Goal: Task Accomplishment & Management: Complete application form

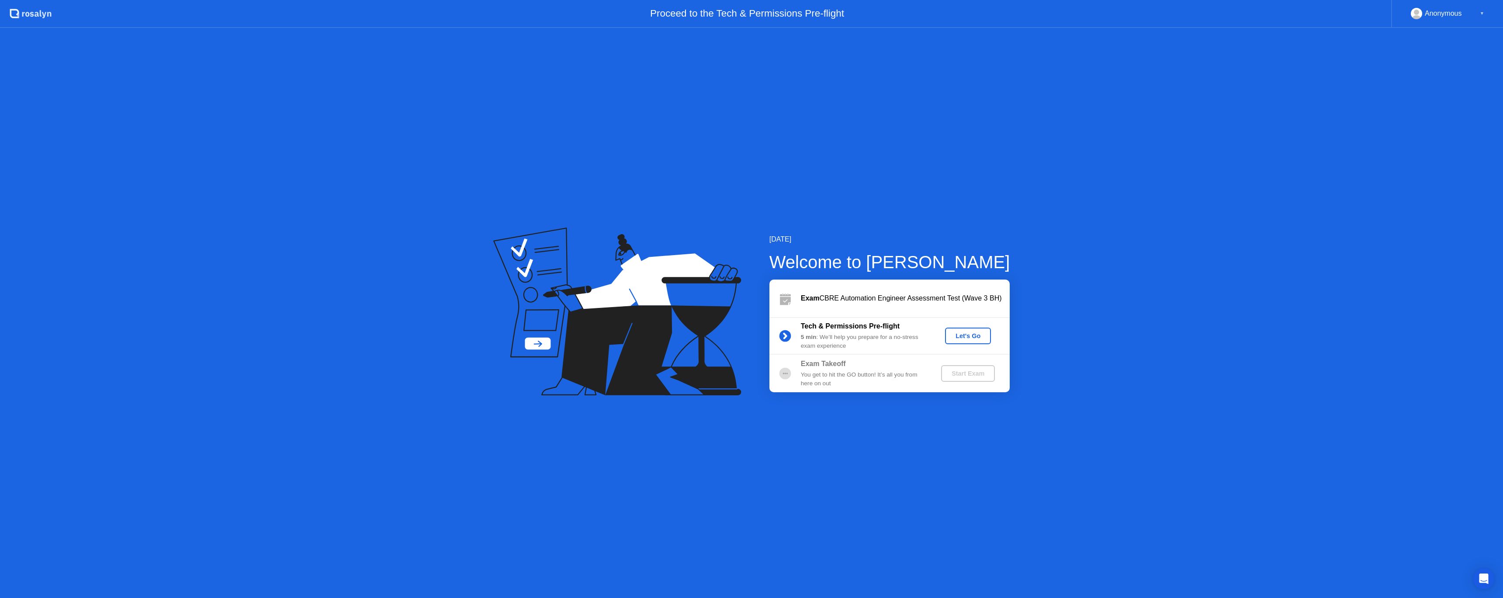
click at [965, 335] on div "Let's Go" at bounding box center [967, 335] width 39 height 7
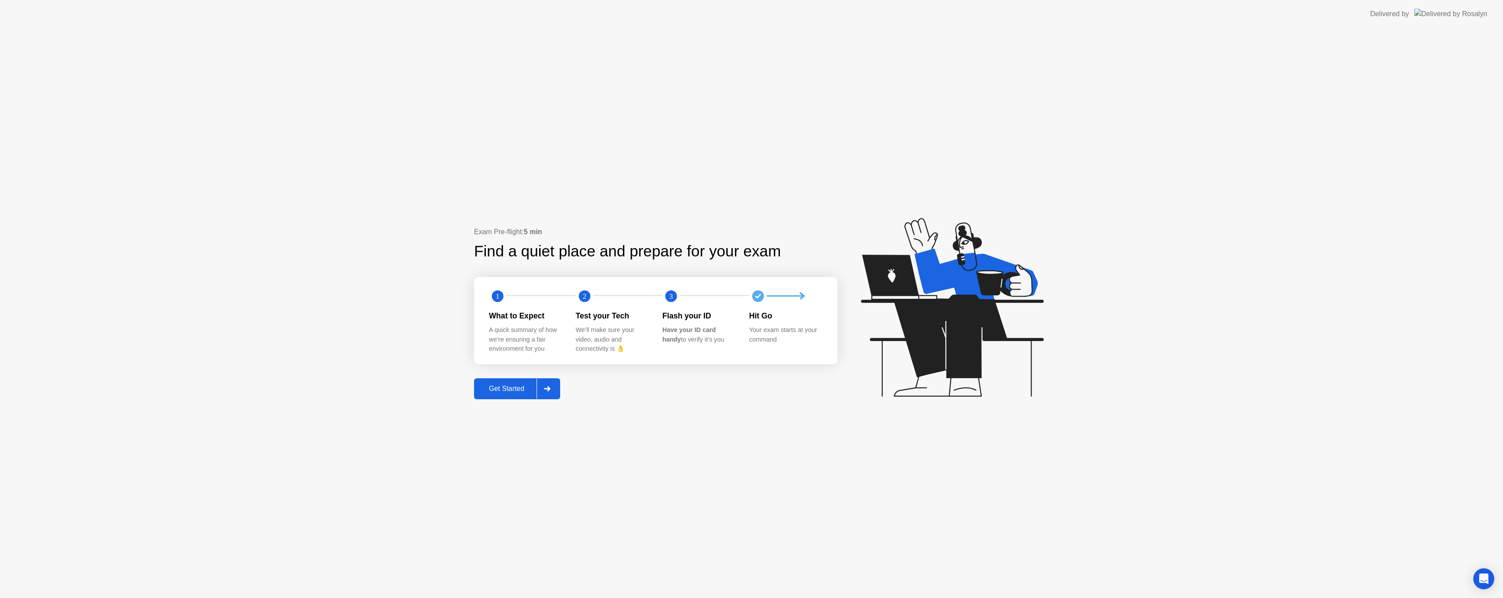
click at [516, 391] on div "Get Started" at bounding box center [507, 389] width 60 height 8
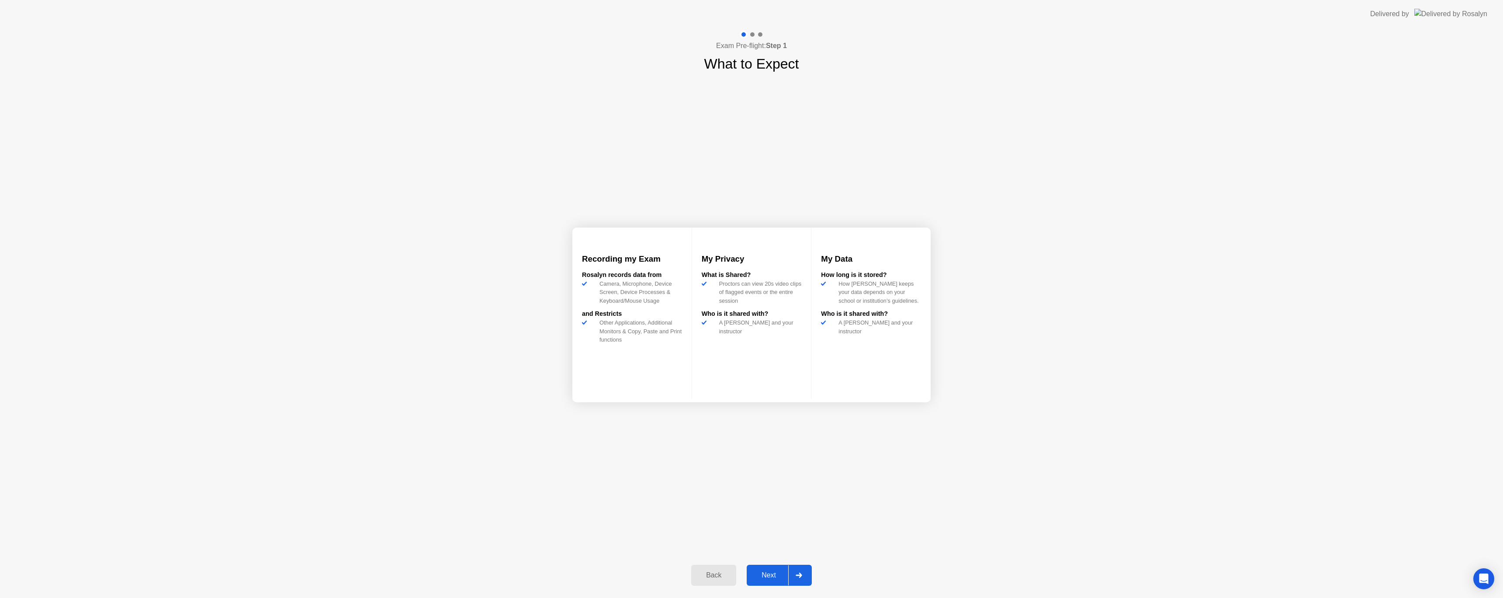
click at [776, 573] on div "Next" at bounding box center [768, 575] width 39 height 8
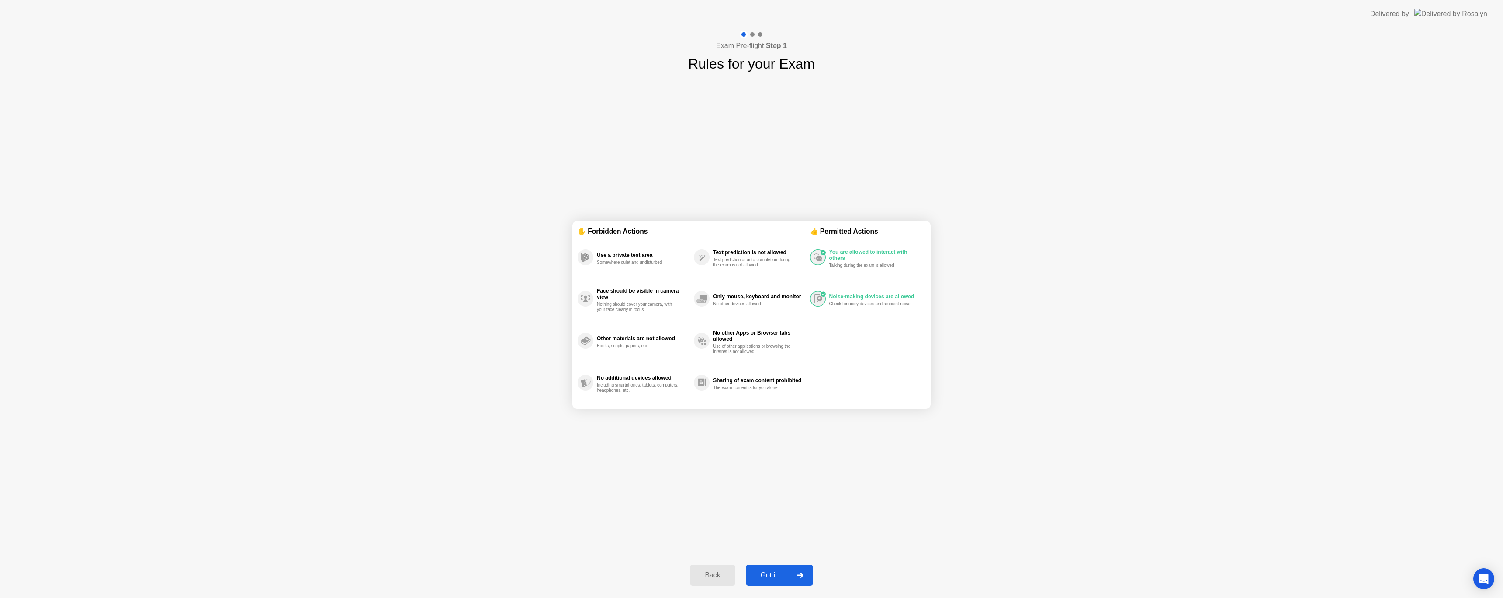
click at [775, 575] on div "Got it" at bounding box center [768, 575] width 41 height 8
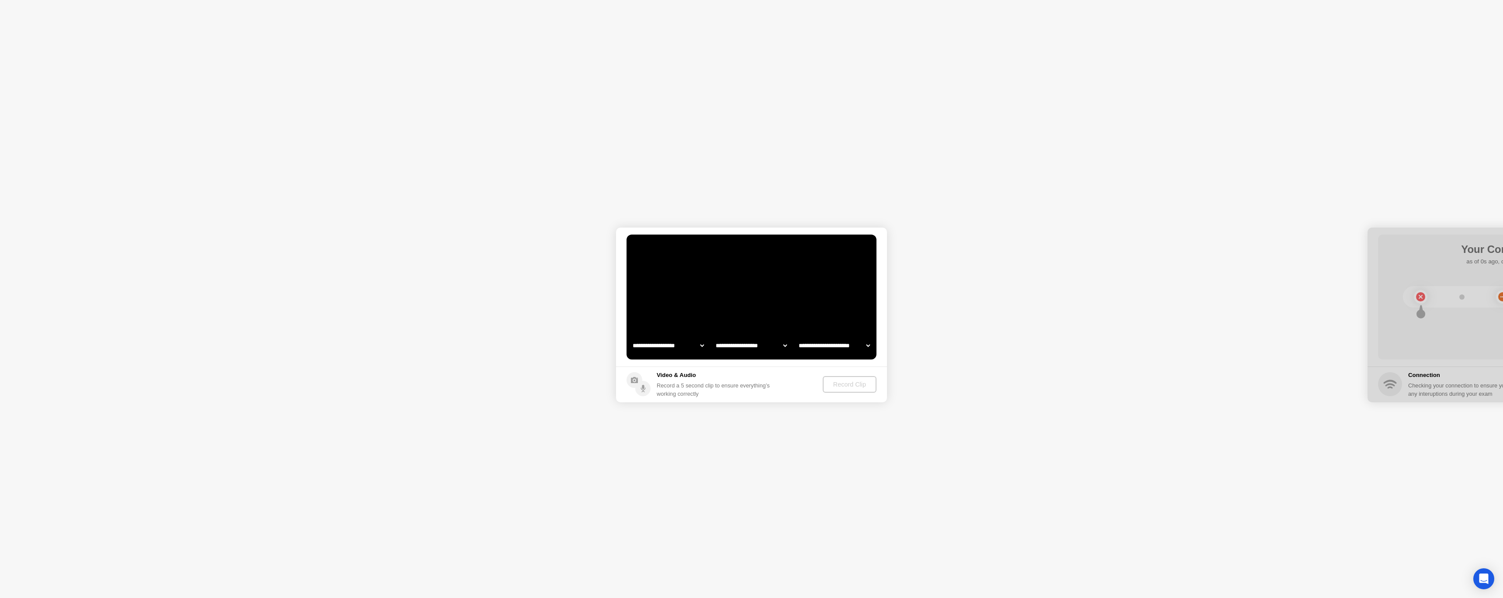
select select "**********"
select select "*******"
click at [858, 381] on div "Record Clip" at bounding box center [850, 384] width 47 height 7
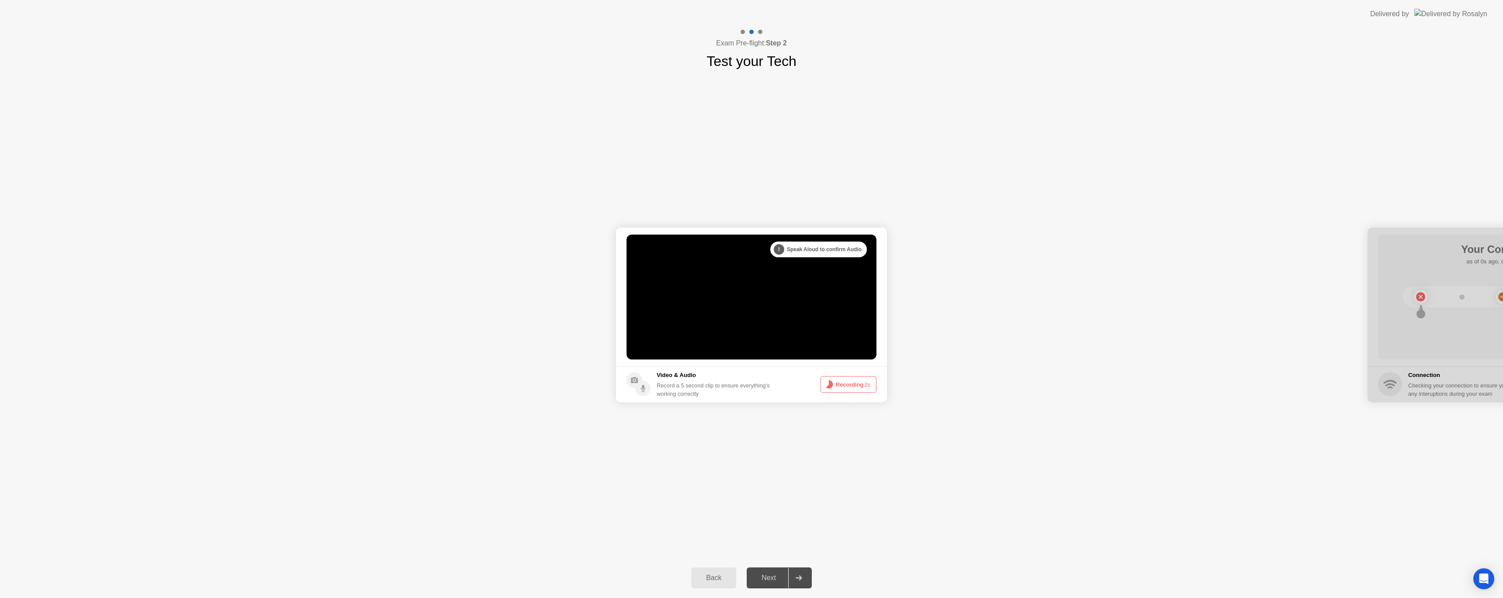
click at [855, 384] on button "Recording 2s" at bounding box center [848, 384] width 56 height 17
click at [797, 390] on button "Replay Clip" at bounding box center [802, 384] width 63 height 18
click at [769, 582] on div "Next" at bounding box center [768, 578] width 39 height 8
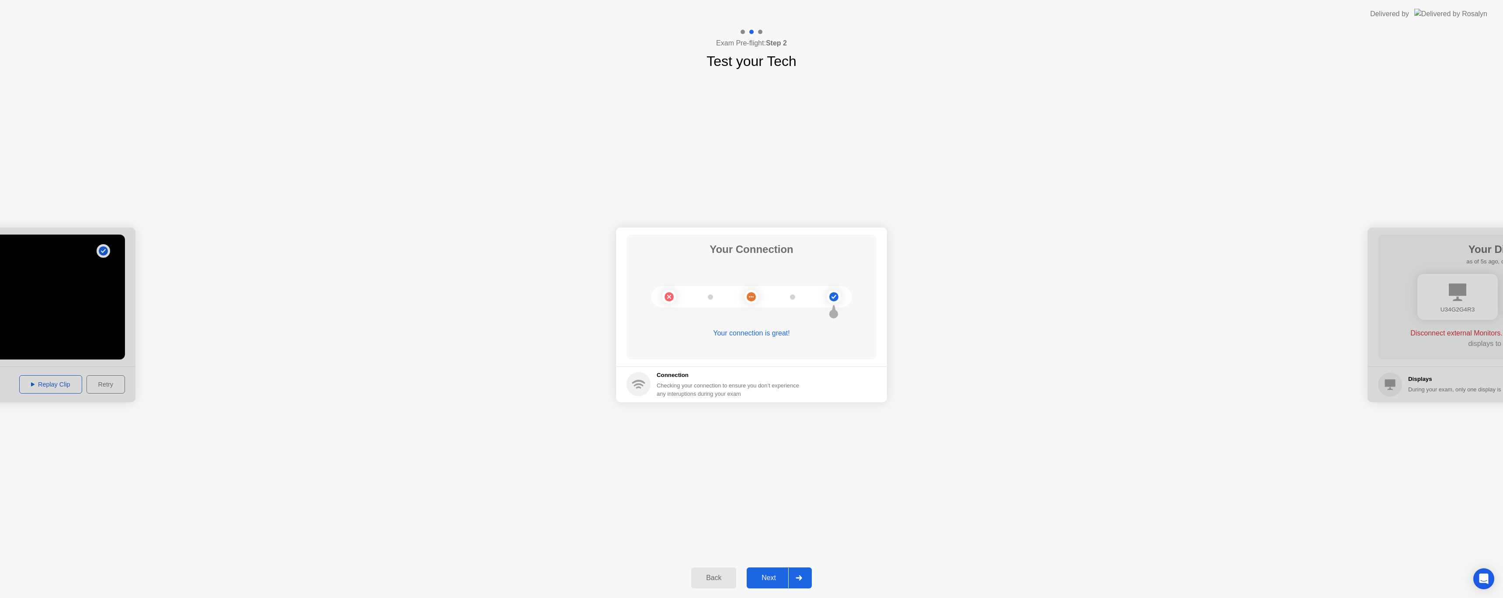
click at [775, 577] on div "Next" at bounding box center [768, 578] width 39 height 8
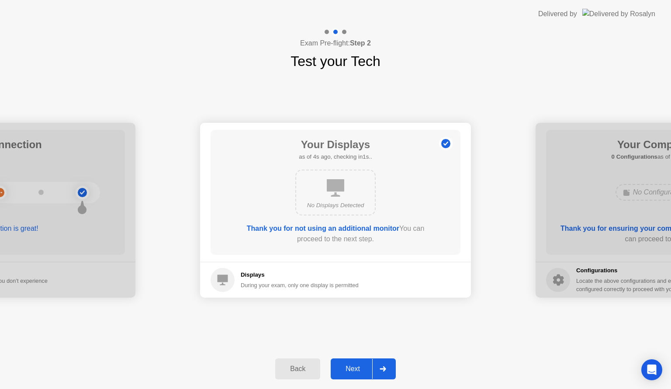
click at [356, 366] on div "Next" at bounding box center [352, 369] width 39 height 8
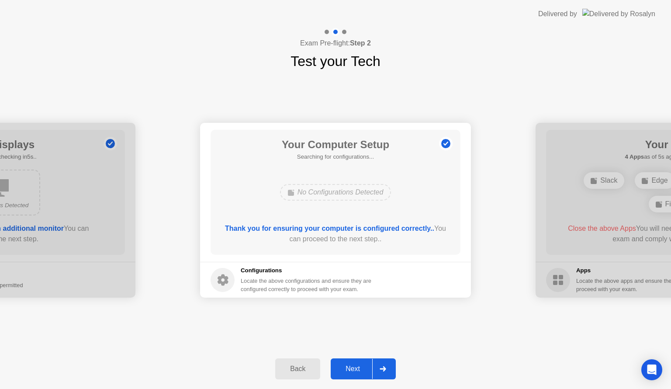
click at [356, 366] on div "Next" at bounding box center [352, 369] width 39 height 8
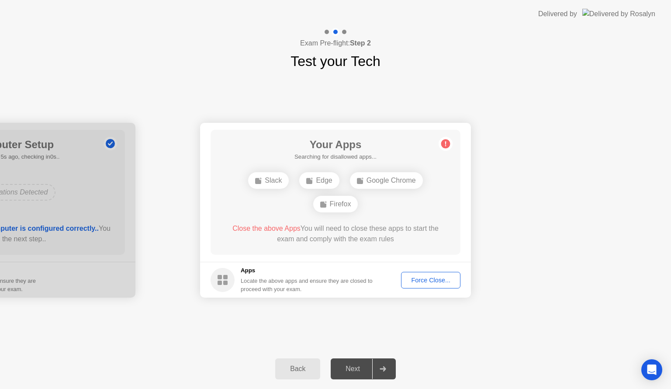
click at [445, 278] on div "Force Close..." at bounding box center [430, 280] width 53 height 7
click at [435, 274] on button "Force Close..." at bounding box center [430, 280] width 59 height 17
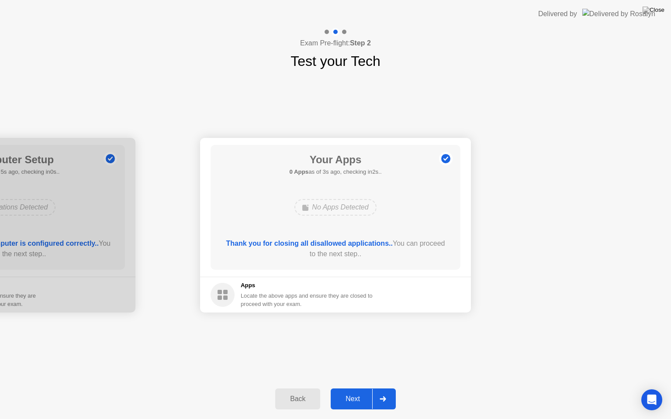
click at [354, 403] on div "Next" at bounding box center [352, 399] width 39 height 8
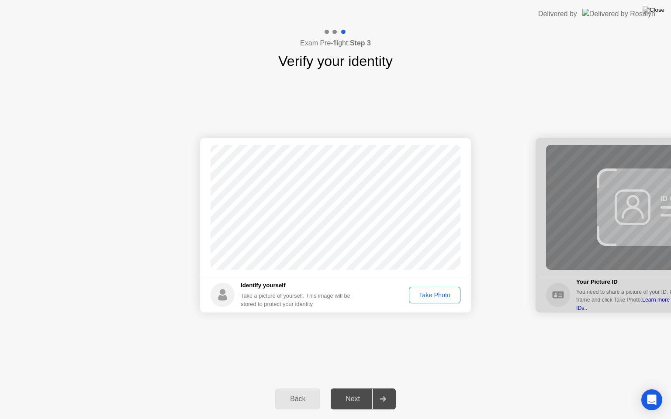
click at [431, 293] on div "Take Photo" at bounding box center [434, 295] width 45 height 7
click at [361, 397] on div "Next" at bounding box center [352, 399] width 39 height 8
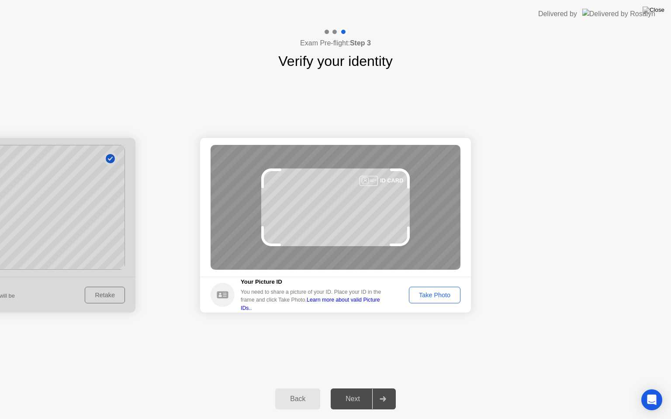
click at [361, 397] on div "Next" at bounding box center [352, 399] width 39 height 8
click at [441, 290] on button "Take Photo" at bounding box center [435, 295] width 52 height 17
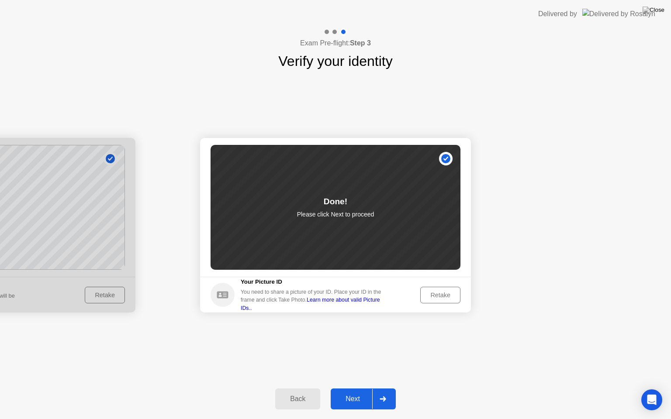
click at [361, 401] on div "Next" at bounding box center [352, 399] width 39 height 8
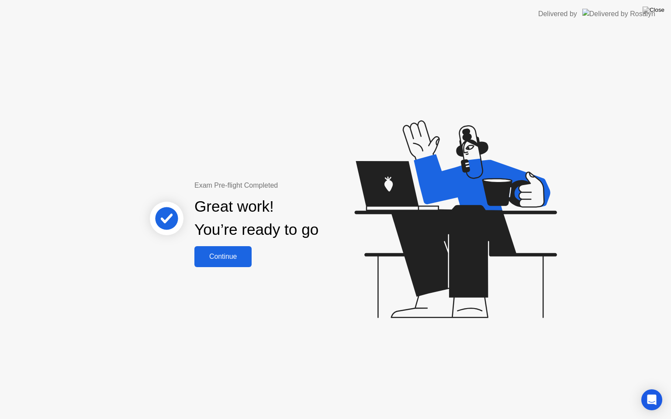
click at [227, 265] on button "Continue" at bounding box center [222, 256] width 57 height 21
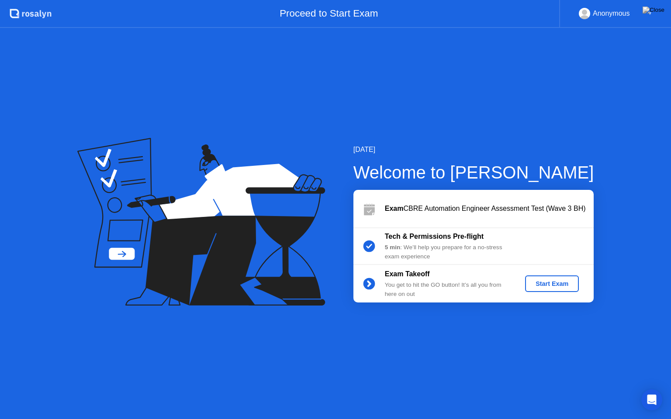
click at [546, 284] on div "Start Exam" at bounding box center [552, 283] width 47 height 7
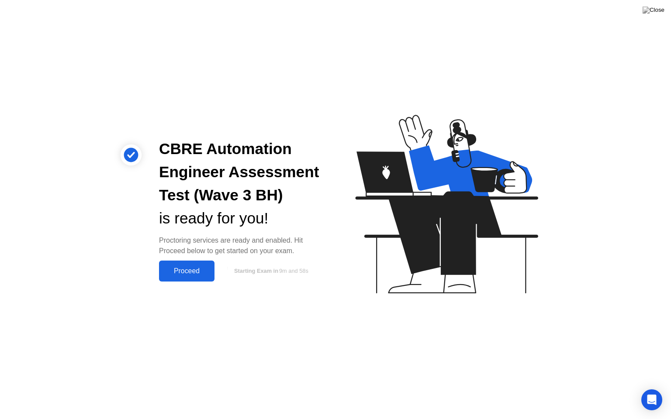
click at [199, 273] on div "Proceed" at bounding box center [187, 271] width 50 height 8
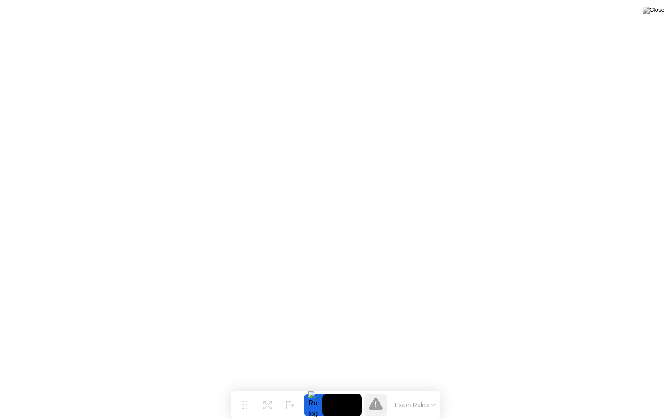
click at [433, 405] on icon at bounding box center [433, 406] width 3 height 2
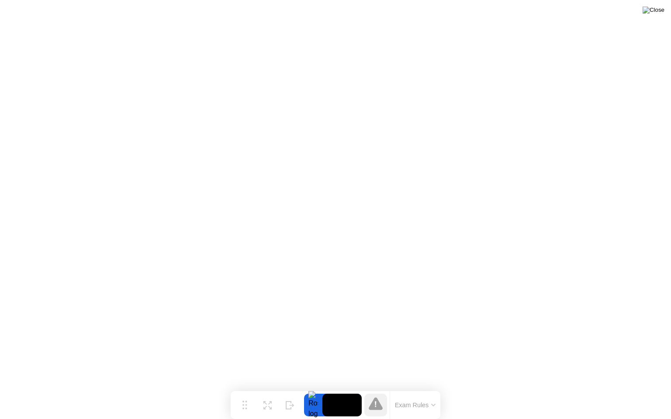
click at [656, 14] on img at bounding box center [654, 10] width 22 height 7
